Goal: Task Accomplishment & Management: Use online tool/utility

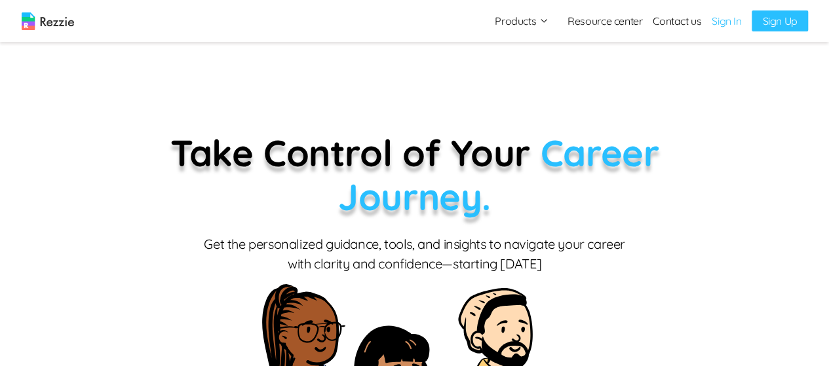
click at [734, 22] on link "Sign In" at bounding box center [727, 21] width 30 height 16
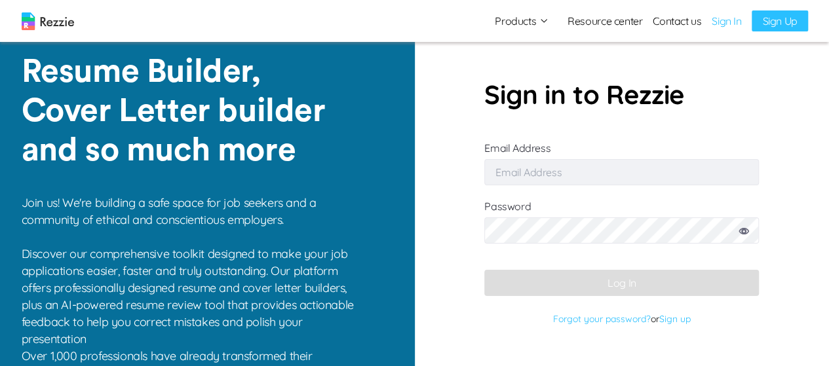
type input "[EMAIL_ADDRESS][DOMAIN_NAME]"
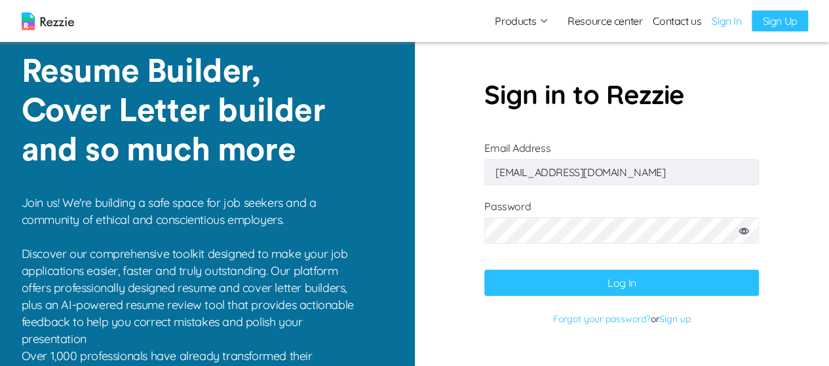
click at [601, 288] on button "Log In" at bounding box center [621, 283] width 275 height 26
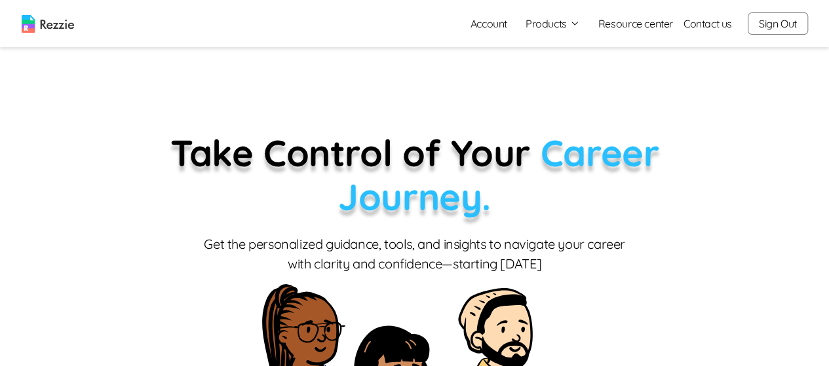
click at [550, 24] on button "Products" at bounding box center [553, 24] width 54 height 16
click at [556, 83] on link "AI Resume Review" at bounding box center [567, 75] width 161 height 26
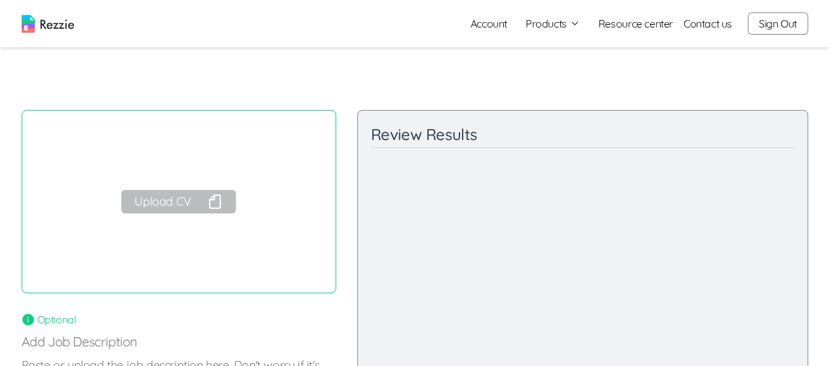
click at [201, 201] on button "Upload CV" at bounding box center [178, 202] width 114 height 24
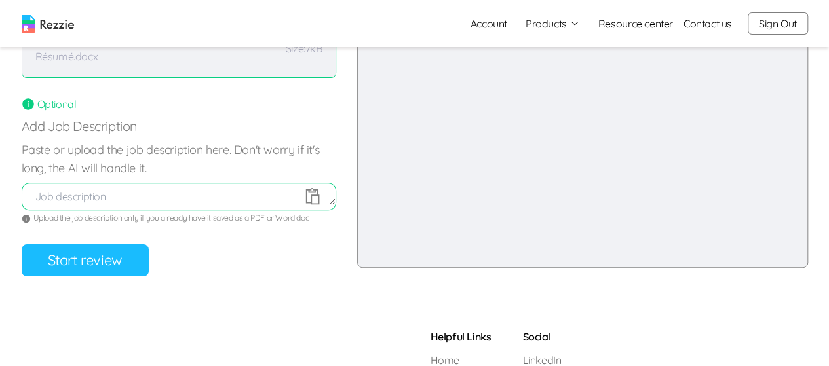
scroll to position [218, 0]
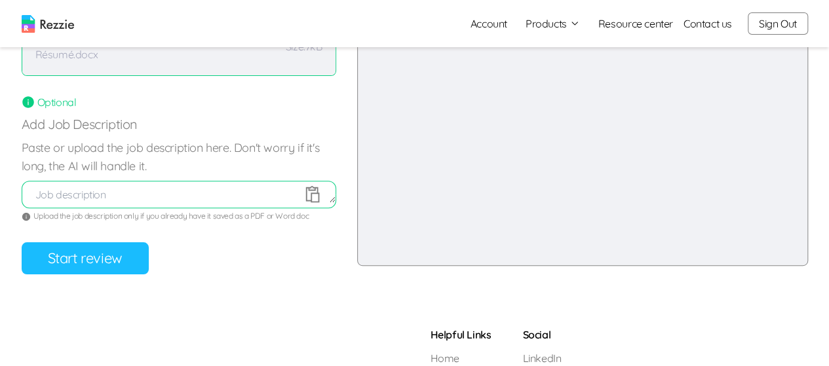
click at [133, 266] on button "Start review" at bounding box center [85, 259] width 127 height 32
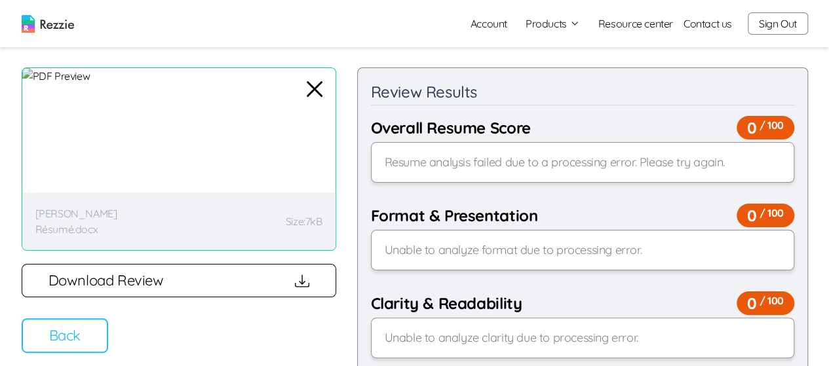
scroll to position [26, 0]
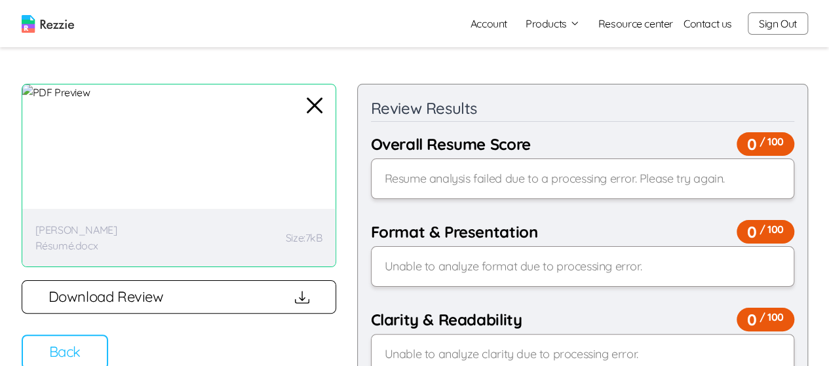
click at [84, 352] on button "Back" at bounding box center [65, 352] width 87 height 35
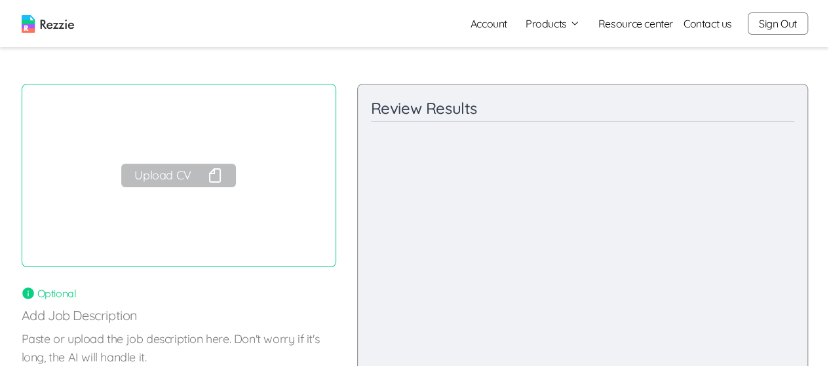
click at [768, 31] on button "Sign Out" at bounding box center [778, 23] width 60 height 22
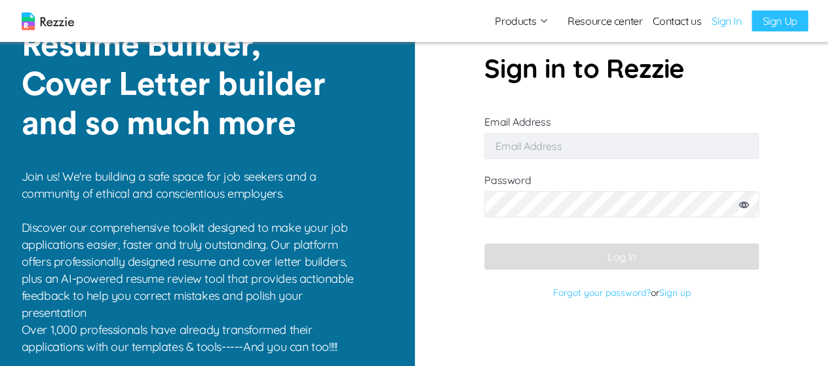
type input "[EMAIL_ADDRESS][DOMAIN_NAME]"
